Goal: Check status: Check status

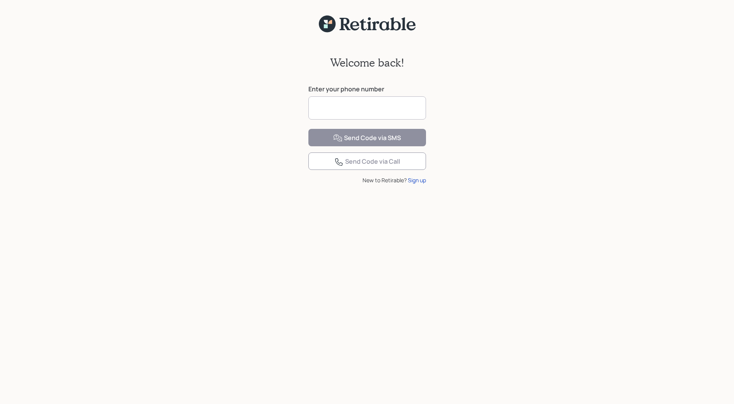
click at [355, 106] on input at bounding box center [367, 107] width 118 height 23
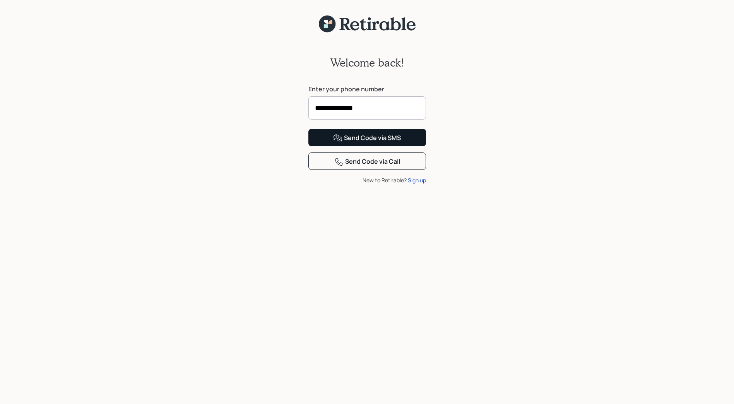
type input "**********"
click at [360, 143] on div "Send Code via SMS" at bounding box center [367, 137] width 68 height 9
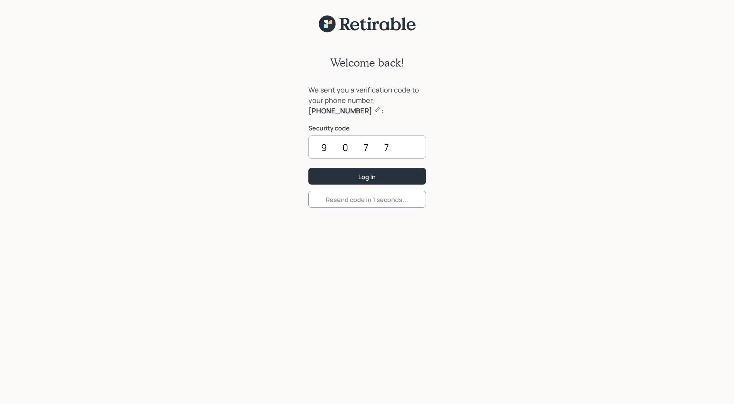
type input "9077"
click at [308, 168] on button "Log In" at bounding box center [367, 176] width 118 height 17
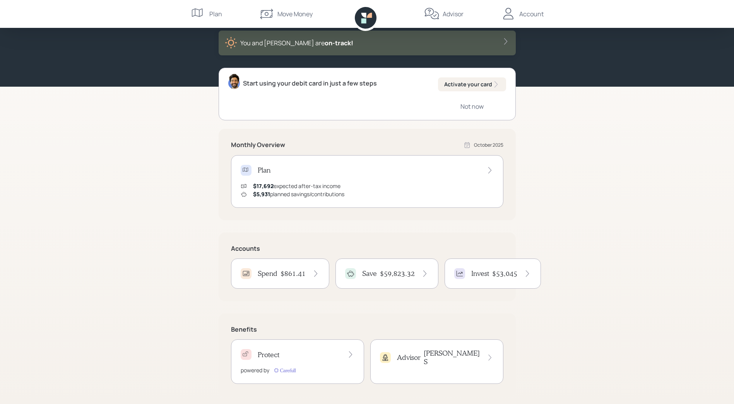
scroll to position [46, 0]
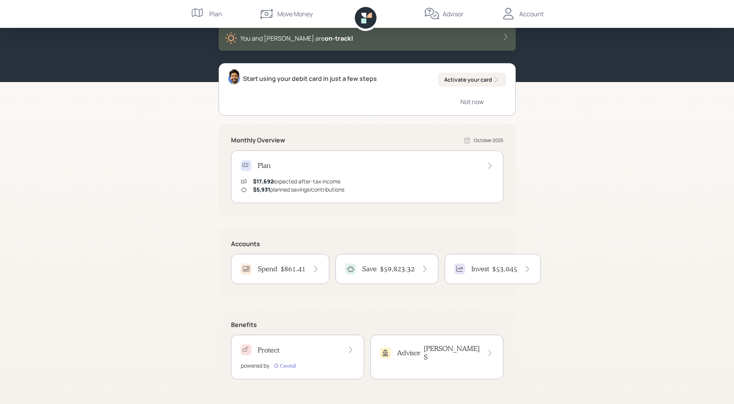
click at [458, 350] on div "Advisor [PERSON_NAME]" at bounding box center [437, 352] width 114 height 17
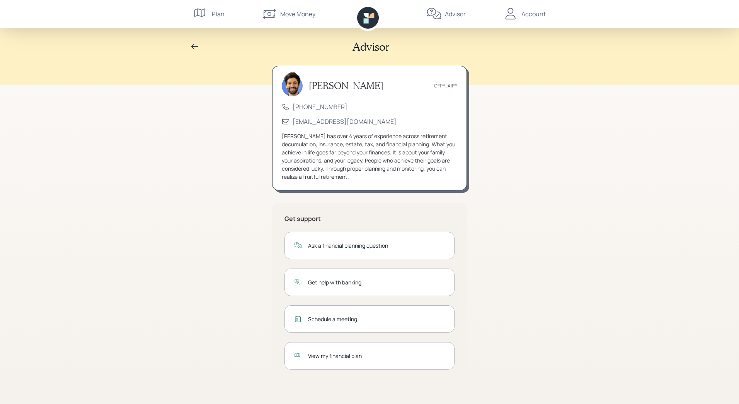
click at [336, 353] on div "View my financial plan" at bounding box center [376, 356] width 137 height 8
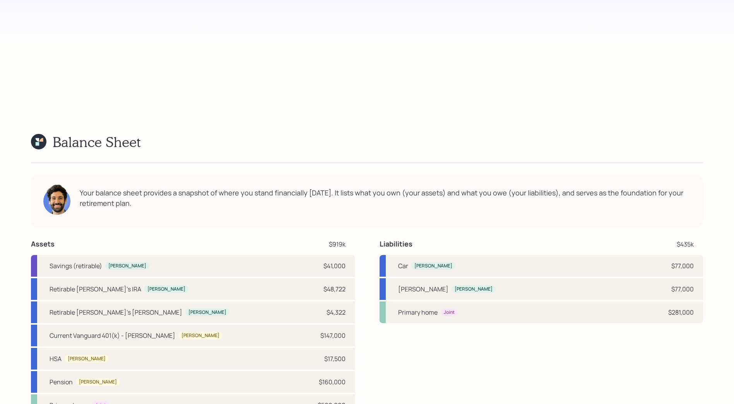
scroll to position [2356, 0]
